Goal: Navigation & Orientation: Understand site structure

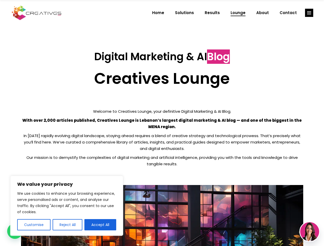
click at [162, 123] on p "With over 2,000 articles published, Creatives Lounge is Lebanon’s largest digit…" at bounding box center [162, 123] width 282 height 13
click at [34, 225] on button "Customise" at bounding box center [33, 224] width 33 height 11
click at [0, 0] on div at bounding box center [0, 0] width 0 height 0
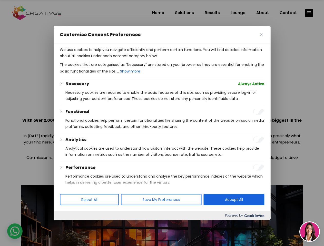
click at [100, 59] on p "We use cookies to help you navigate efficiently and perform certain functions. …" at bounding box center [162, 53] width 204 height 12
click at [309, 13] on div at bounding box center [162, 123] width 324 height 246
click at [310, 232] on img at bounding box center [309, 231] width 19 height 19
